Goal: Book appointment/travel/reservation

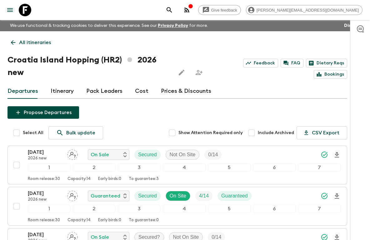
click at [29, 12] on icon at bounding box center [25, 10] width 12 height 12
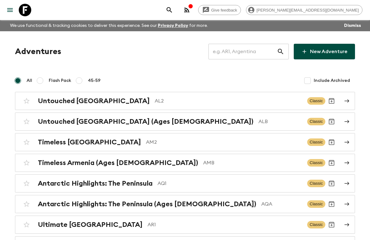
click at [243, 50] on input "text" at bounding box center [242, 51] width 68 height 17
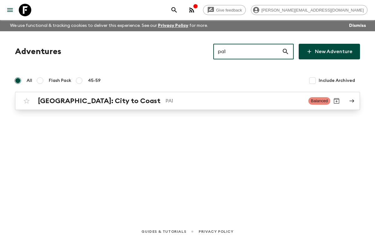
type input "pa1"
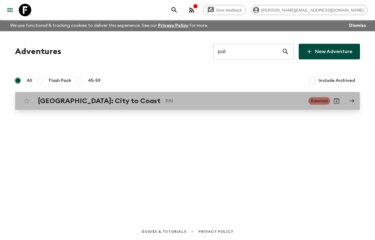
click at [165, 101] on p "PA1" at bounding box center [234, 100] width 138 height 7
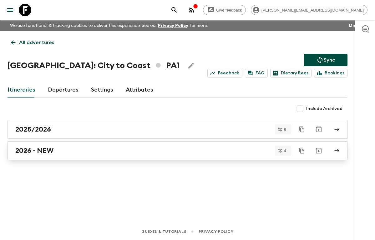
click at [63, 152] on div "2026 - NEW" at bounding box center [171, 151] width 312 height 8
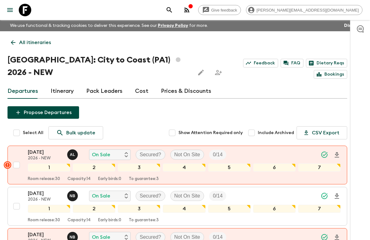
click at [141, 92] on link "Cost" at bounding box center [141, 91] width 13 height 15
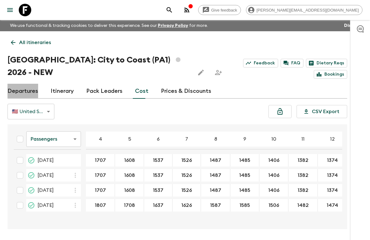
click at [33, 91] on link "Departures" at bounding box center [22, 91] width 31 height 15
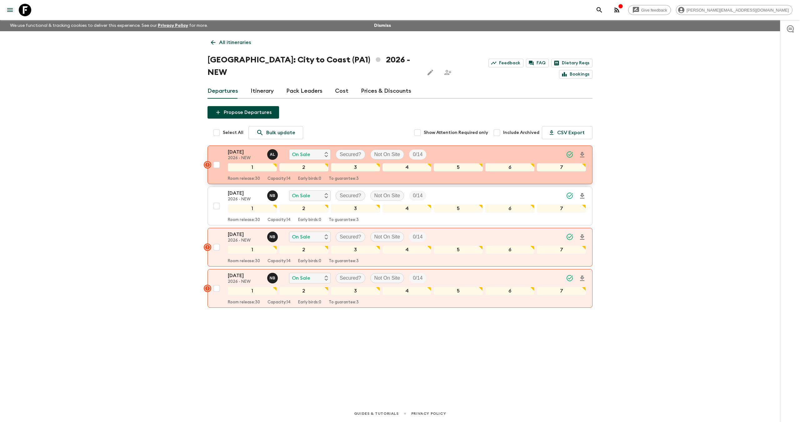
click at [250, 148] on p "05 Sep 2026" at bounding box center [245, 151] width 34 height 7
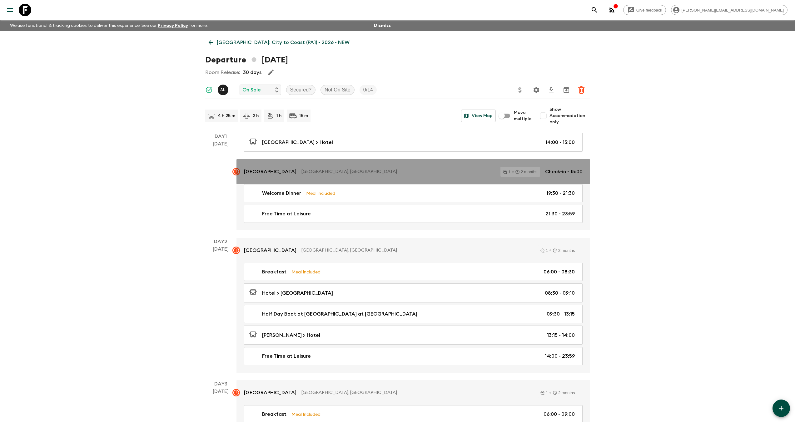
click at [288, 171] on p "Central Hotel Panama" at bounding box center [270, 171] width 52 height 7
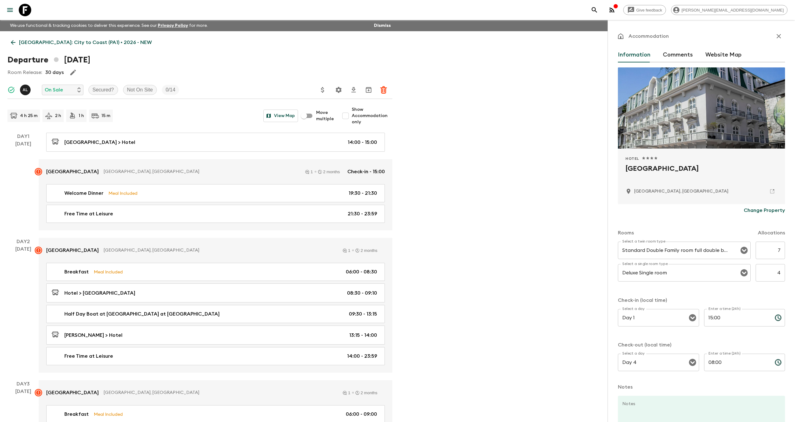
click at [374, 35] on icon "button" at bounding box center [778, 35] width 7 height 7
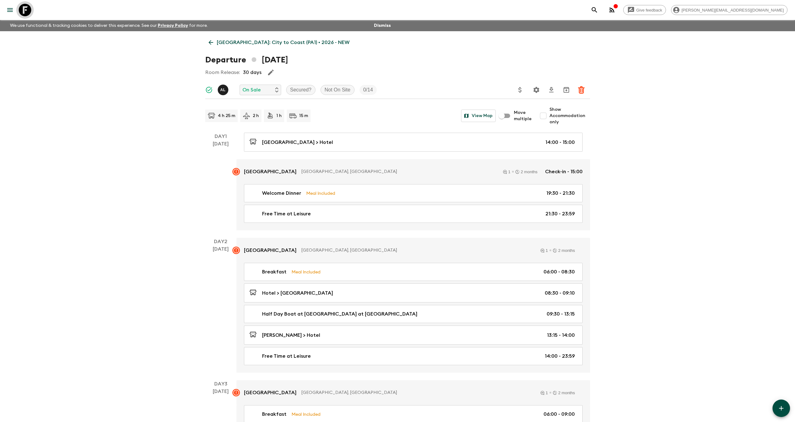
click at [22, 9] on icon at bounding box center [25, 10] width 12 height 12
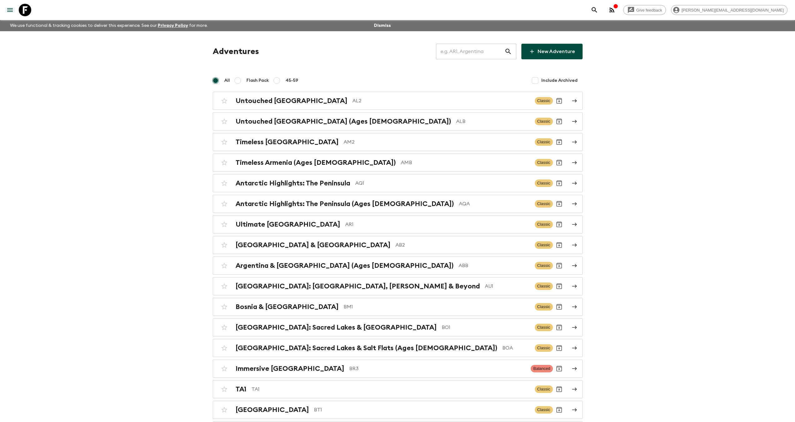
click at [374, 51] on input "text" at bounding box center [470, 51] width 68 height 17
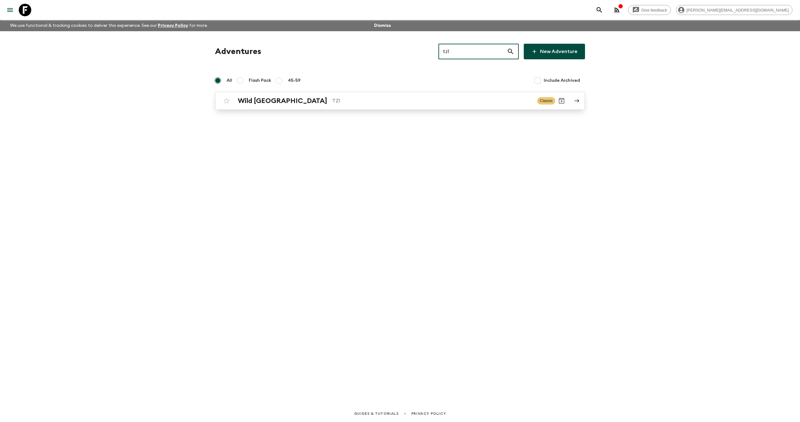
type input "tz1"
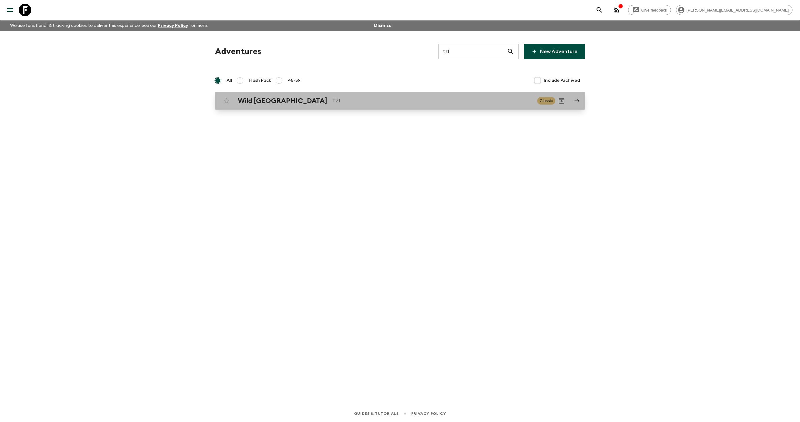
click at [357, 101] on p "TZ1" at bounding box center [432, 100] width 200 height 7
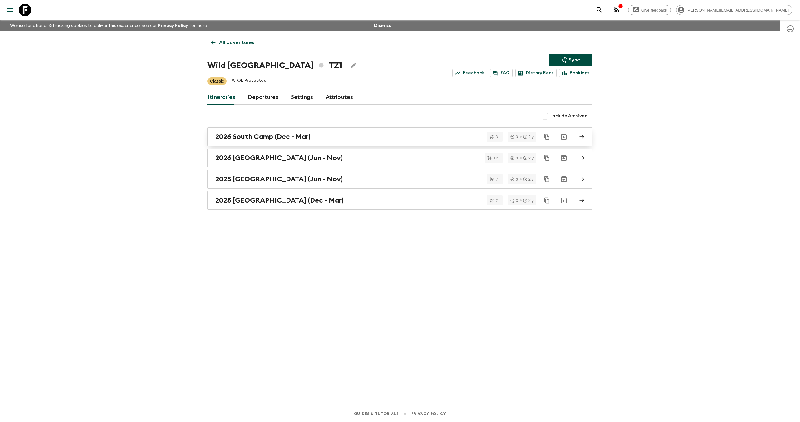
click at [290, 138] on h2 "2026 South Camp (Dec - Mar)" at bounding box center [262, 137] width 95 height 8
click at [269, 155] on h2 "2026 North Camp (Jun - Nov)" at bounding box center [278, 158] width 127 height 8
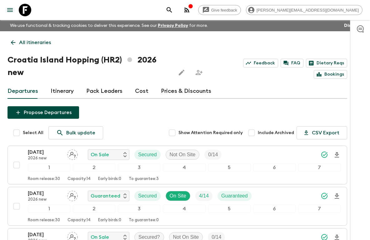
click at [23, 8] on icon at bounding box center [25, 10] width 12 height 12
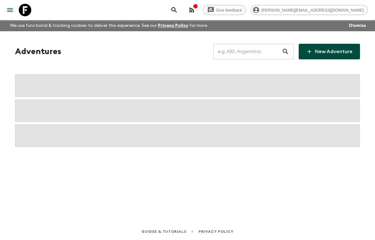
click at [235, 51] on input "text" at bounding box center [247, 51] width 68 height 17
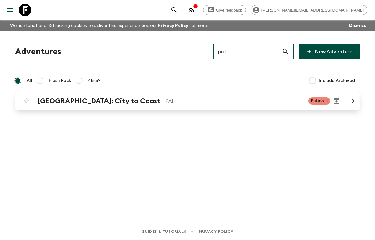
type input "pa1"
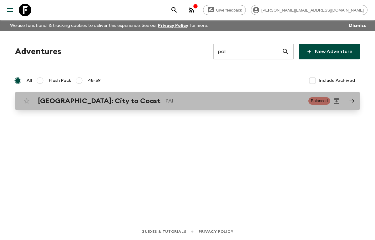
click at [165, 101] on p "PA1" at bounding box center [234, 100] width 138 height 7
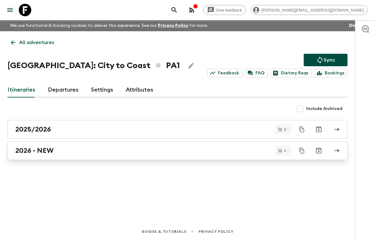
click at [72, 148] on div "2026 - NEW" at bounding box center [171, 151] width 312 height 8
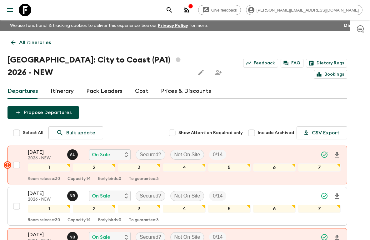
click at [64, 89] on link "Itinerary" at bounding box center [62, 91] width 23 height 15
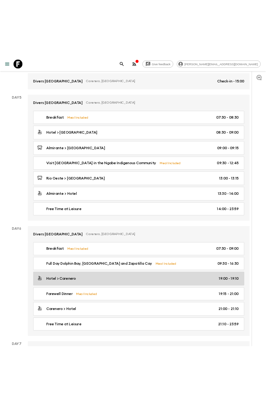
scroll to position [691, 0]
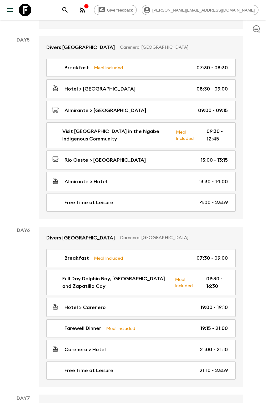
click at [27, 9] on icon at bounding box center [25, 10] width 12 height 12
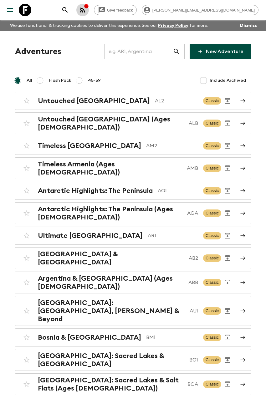
click at [86, 6] on icon "button" at bounding box center [82, 9] width 7 height 7
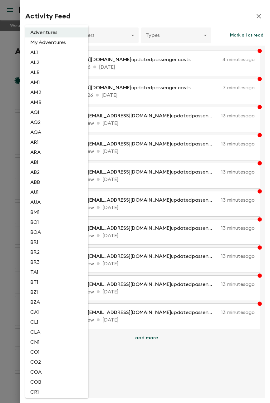
scroll to position [1081, 0]
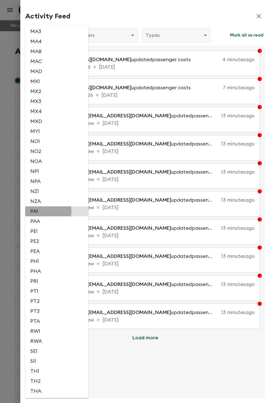
click at [47, 212] on li "PA1" at bounding box center [56, 212] width 63 height 10
type input "0c9c91fd-478a-416c-a92d-ea9615f3f05f"
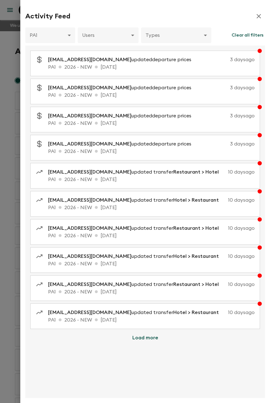
click at [150, 240] on button "Load more" at bounding box center [145, 338] width 41 height 12
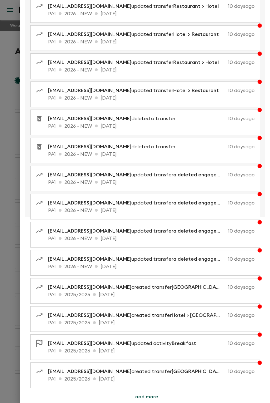
scroll to position [0, 0]
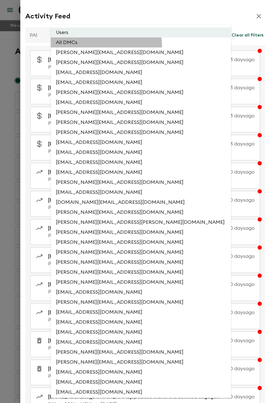
click at [103, 45] on li "All DMCs" at bounding box center [141, 42] width 180 height 10
type input "EXTERNAL_ONLY"
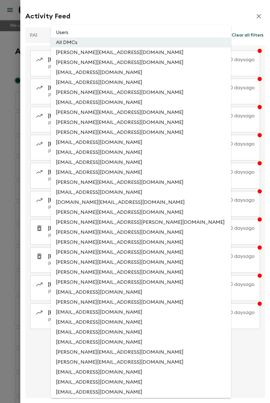
scroll to position [3980, 0]
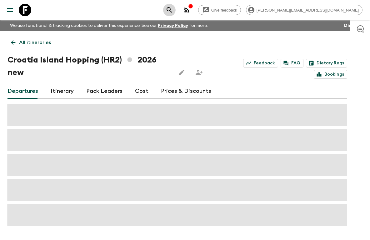
click at [173, 7] on icon "search adventures" at bounding box center [169, 9] width 7 height 7
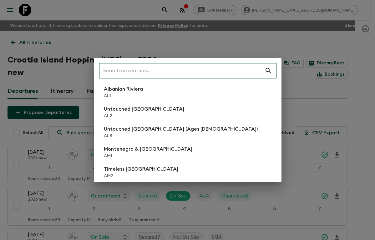
click at [79, 48] on div "​ Albanian Riviera AL1 Untouched Albania AL2 Untouched Albania (Ages 45-59) ALB…" at bounding box center [187, 120] width 375 height 240
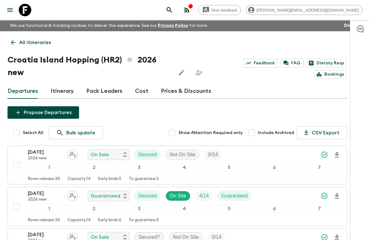
click at [28, 38] on link "All itineraries" at bounding box center [30, 42] width 47 height 12
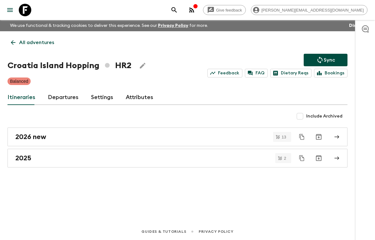
click at [24, 11] on icon at bounding box center [25, 10] width 12 height 12
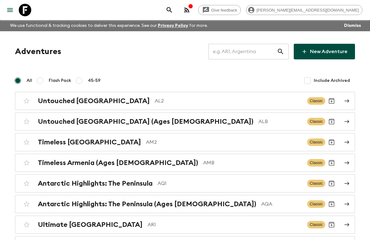
click at [257, 50] on input "text" at bounding box center [242, 51] width 68 height 17
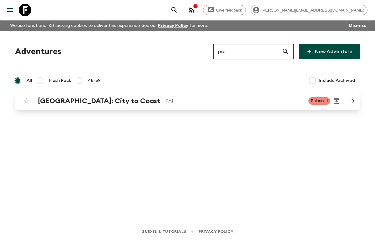
type input "pa1"
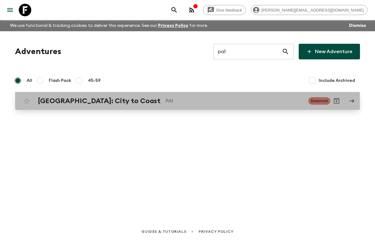
click at [101, 107] on div "Panama: City to Coast PA1 Balanced" at bounding box center [175, 101] width 310 height 12
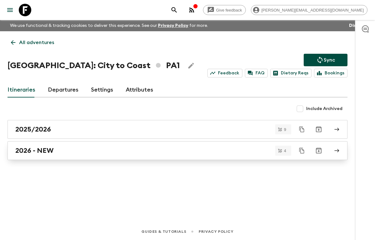
click at [49, 149] on h2 "2026 - NEW" at bounding box center [34, 151] width 38 height 8
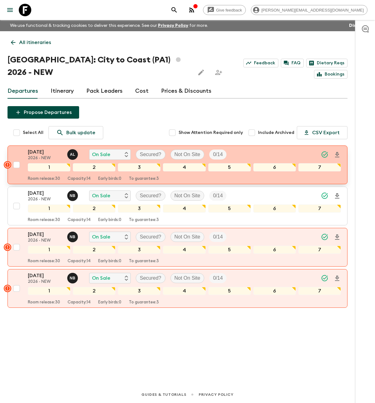
click at [42, 152] on p "05 Sep 2026" at bounding box center [45, 151] width 34 height 7
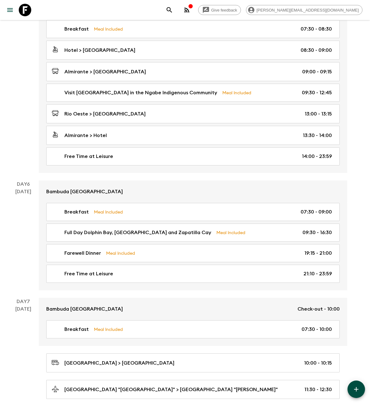
scroll to position [702, 0]
